Goal: Task Accomplishment & Management: Manage account settings

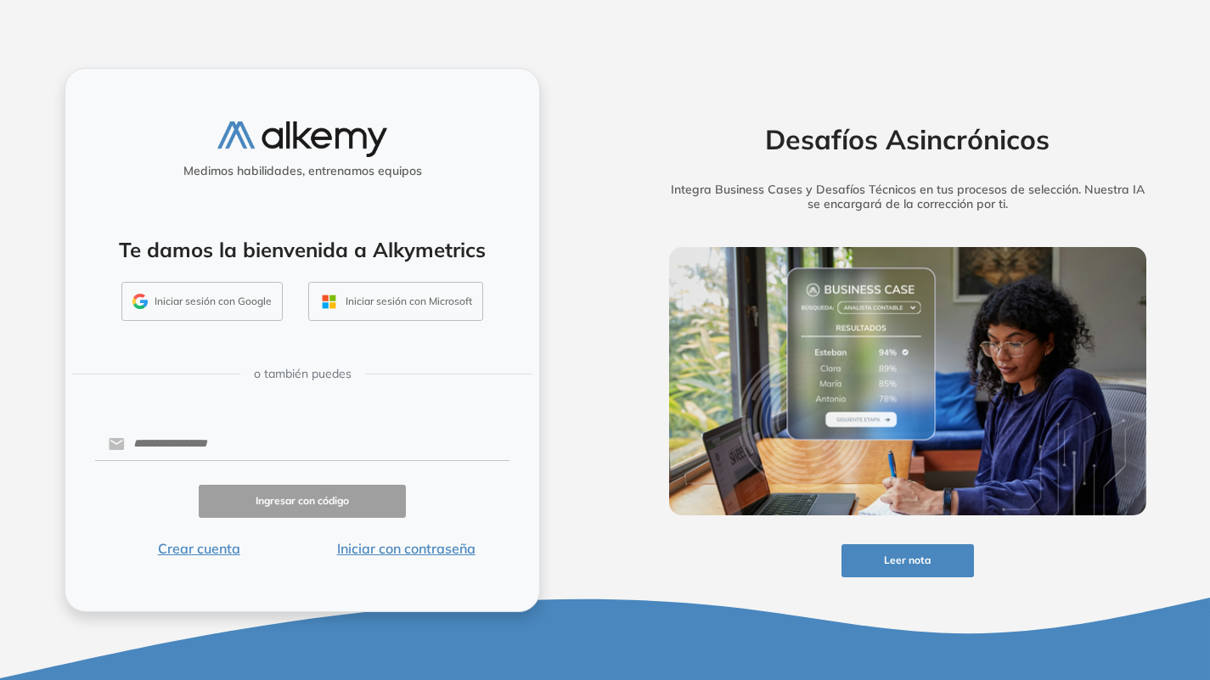
click at [230, 307] on button "Iniciar sesión con Google" at bounding box center [201, 301] width 161 height 39
